Goal: Task Accomplishment & Management: Manage account settings

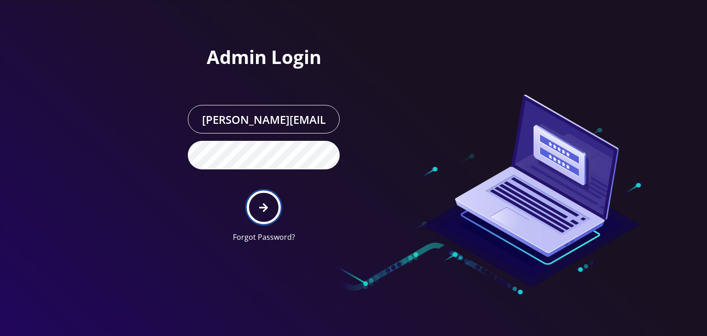
click at [264, 205] on icon "submit" at bounding box center [263, 207] width 9 height 9
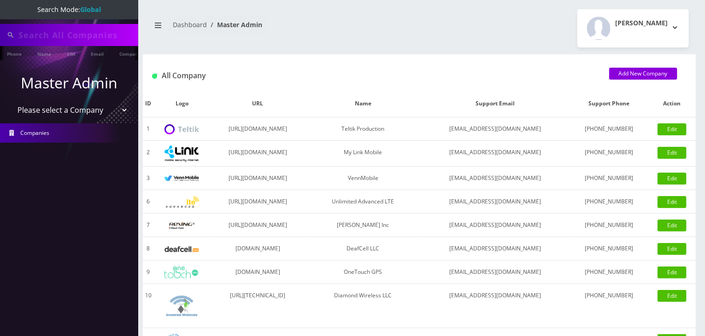
click at [65, 109] on select "Please select a Company Teltik Production My Link Mobile VennMobile Unlimited A…" at bounding box center [69, 109] width 117 height 17
select select "13"
click at [11, 101] on select "Please select a Company Teltik Production My Link Mobile VennMobile Unlimited A…" at bounding box center [69, 109] width 117 height 17
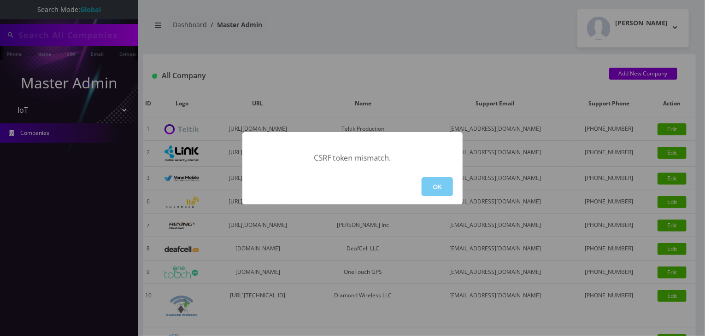
type input "komail"
click at [429, 188] on button "OK" at bounding box center [436, 186] width 31 height 19
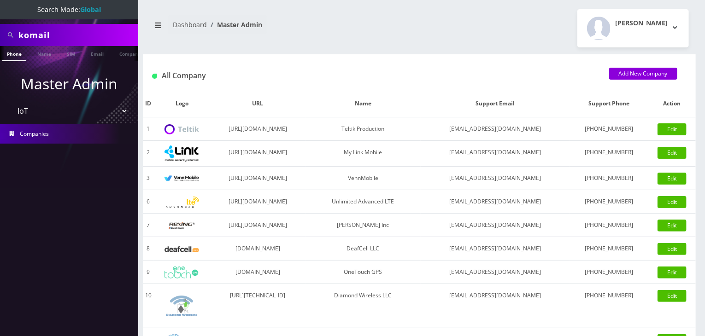
click at [46, 109] on select "Please select a Company Teltik Production My Link Mobile VennMobile Unlimited A…" at bounding box center [69, 110] width 117 height 17
click at [11, 102] on select "Please select a Company Teltik Production My Link Mobile VennMobile Unlimited A…" at bounding box center [69, 110] width 117 height 17
